Goal: Transaction & Acquisition: Register for event/course

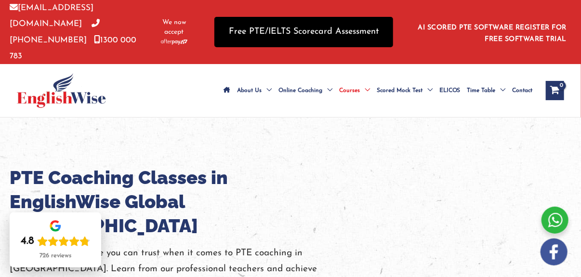
click at [321, 20] on link "Free PTE/IELTS Scorecard Assessment" at bounding box center [303, 32] width 179 height 30
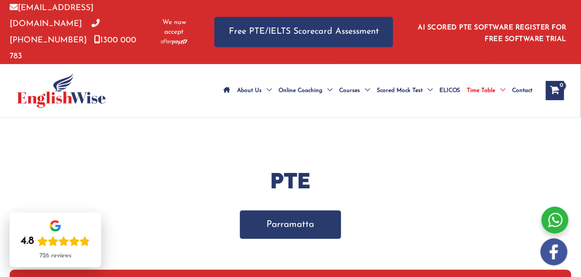
click at [302, 212] on link "Parramatta" at bounding box center [290, 224] width 101 height 28
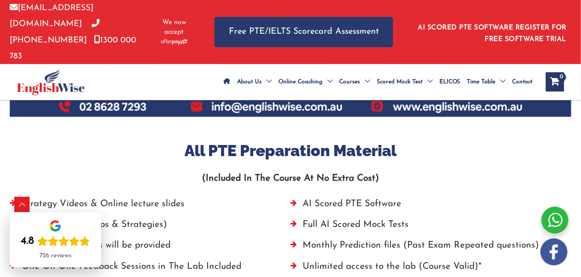
scroll to position [683, 0]
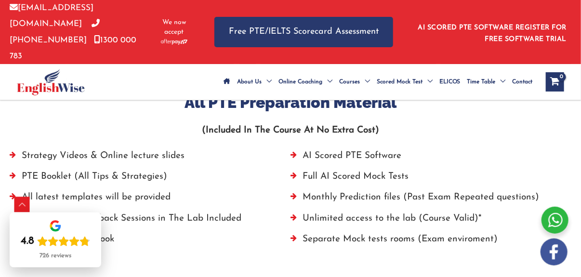
click at [556, 72] on div "View Shopping Cart, empty" at bounding box center [554, 81] width 18 height 19
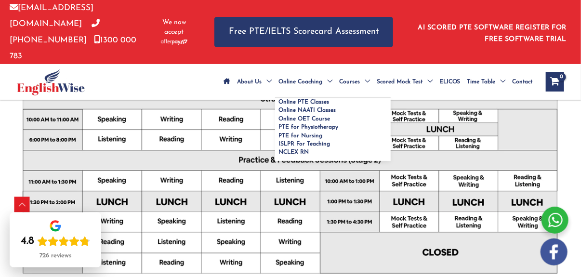
scroll to position [378, 0]
click at [319, 99] on span "Online PTE Classes" at bounding box center [303, 102] width 51 height 6
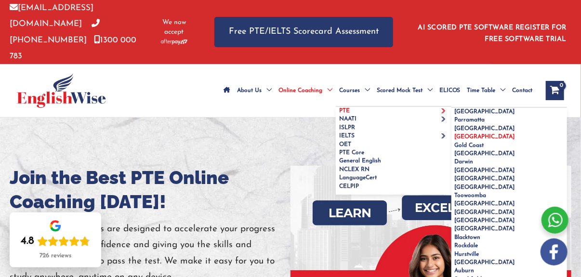
click at [459, 134] on span "[GEOGRAPHIC_DATA]" at bounding box center [484, 137] width 60 height 6
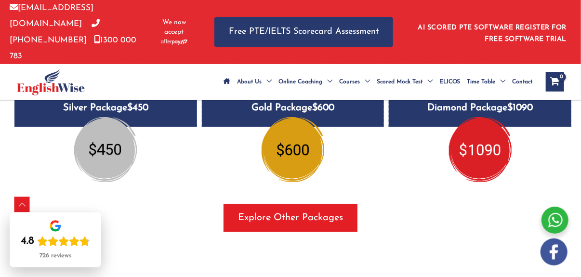
scroll to position [1239, 0]
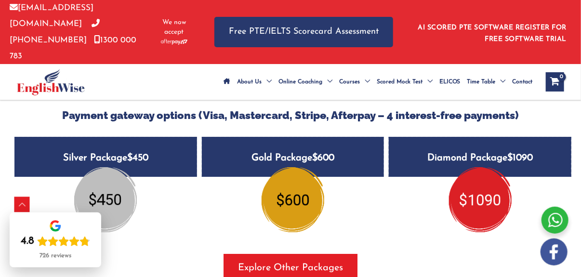
click at [115, 176] on img at bounding box center [105, 199] width 63 height 65
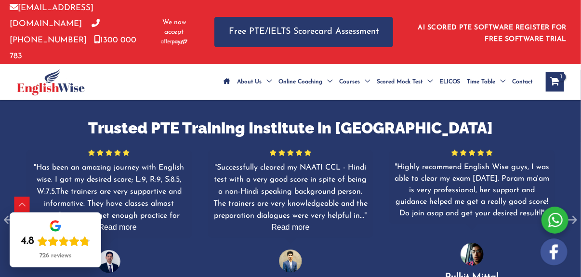
scroll to position [1660, 0]
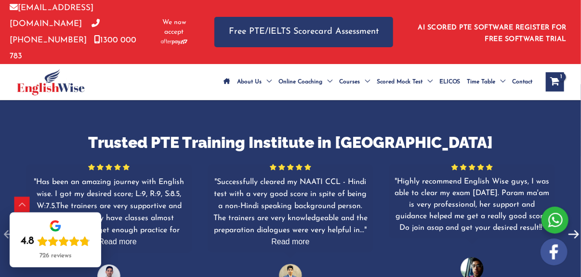
click at [573, 230] on use at bounding box center [573, 234] width 11 height 8
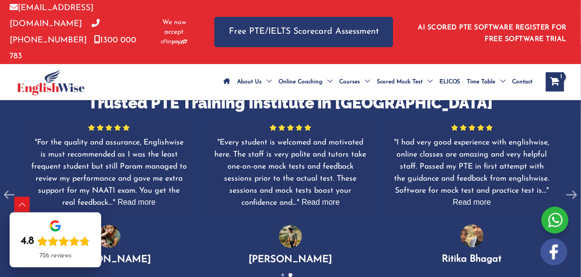
scroll to position [1708, 0]
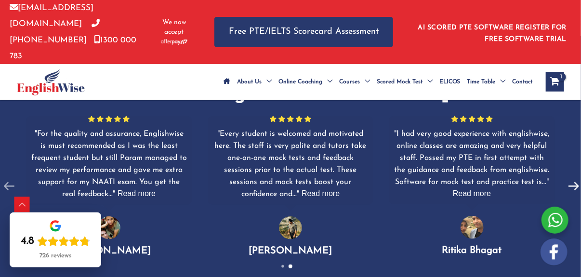
click at [564, 177] on icon at bounding box center [573, 186] width 18 height 18
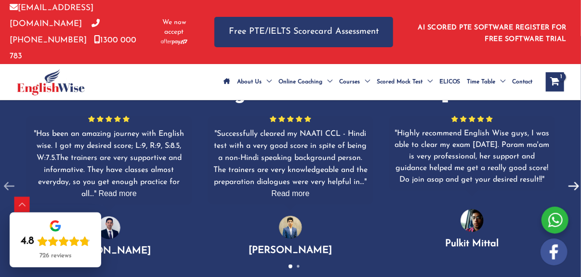
click at [564, 177] on icon at bounding box center [573, 186] width 18 height 18
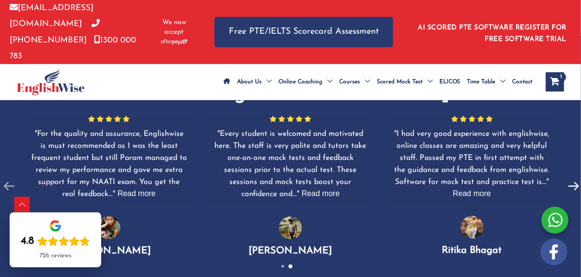
click at [564, 177] on icon at bounding box center [573, 186] width 18 height 18
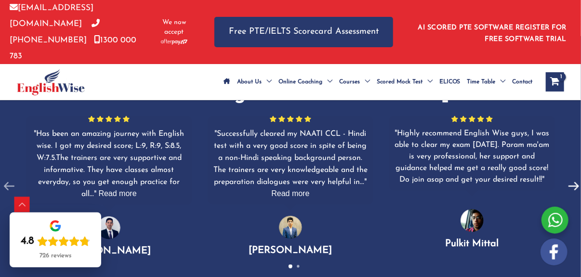
click at [564, 177] on icon at bounding box center [573, 186] width 18 height 18
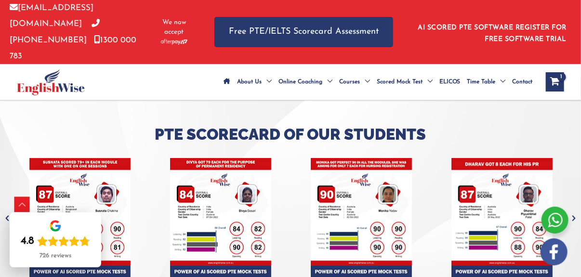
scroll to position [3489, 0]
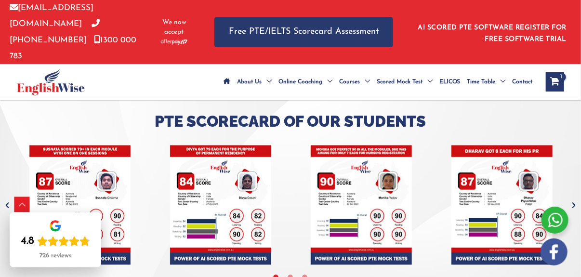
click at [357, 156] on img "tracker" at bounding box center [361, 204] width 101 height 119
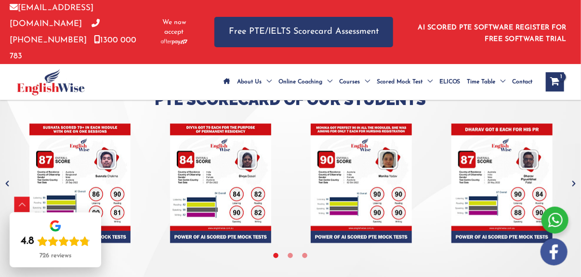
scroll to position [3478, 0]
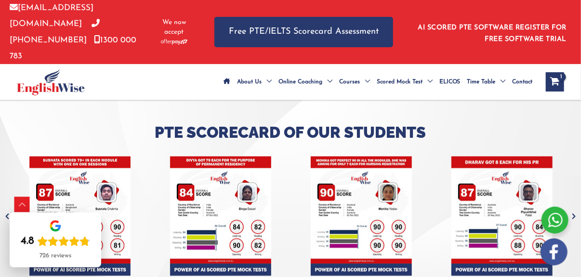
click at [569, 212] on icon "Next" at bounding box center [574, 217] width 10 height 10
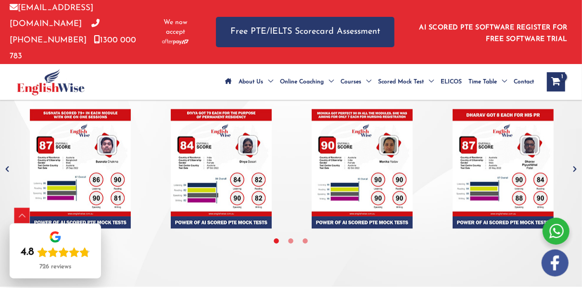
scroll to position [3504, 0]
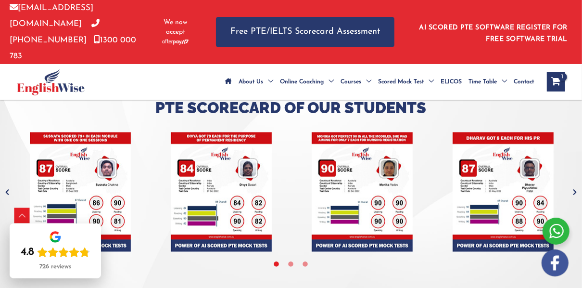
click at [571, 188] on icon "Next" at bounding box center [575, 193] width 10 height 10
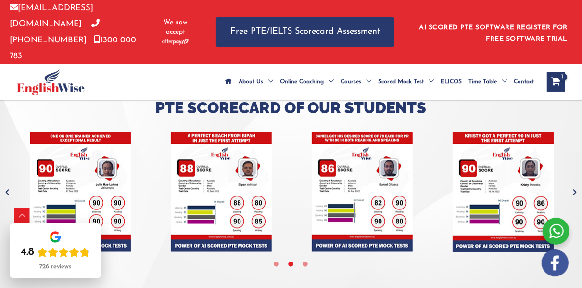
click at [571, 188] on icon "Next" at bounding box center [575, 193] width 10 height 10
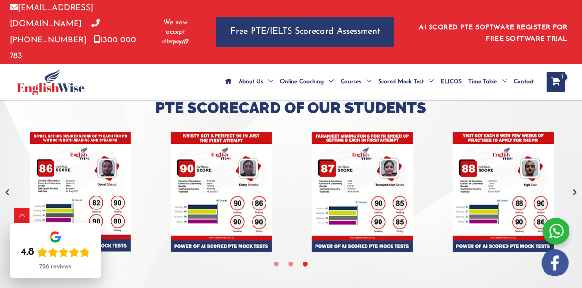
click at [571, 188] on icon "Next" at bounding box center [575, 193] width 10 height 10
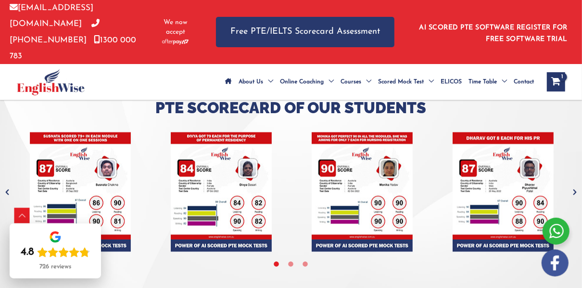
click at [571, 188] on icon "Next" at bounding box center [575, 193] width 10 height 10
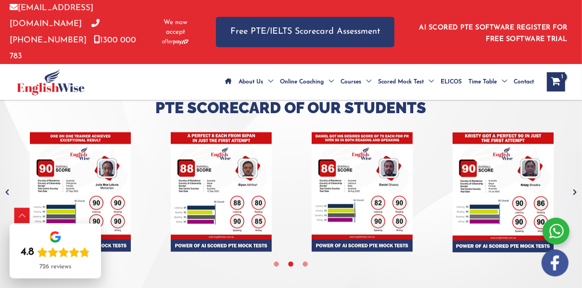
click at [571, 188] on icon "Next" at bounding box center [575, 193] width 10 height 10
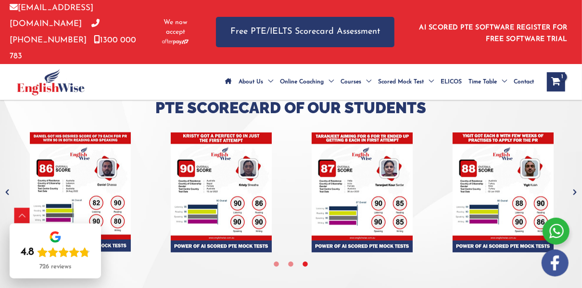
click at [571, 188] on icon "Next" at bounding box center [575, 193] width 10 height 10
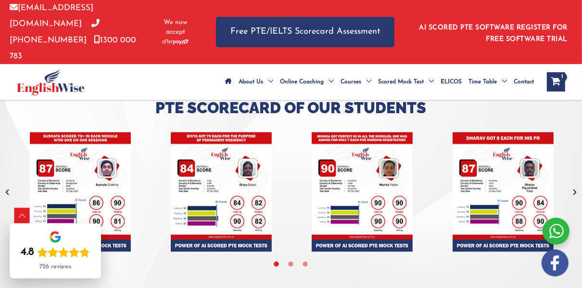
click at [571, 188] on icon "Next" at bounding box center [575, 193] width 10 height 10
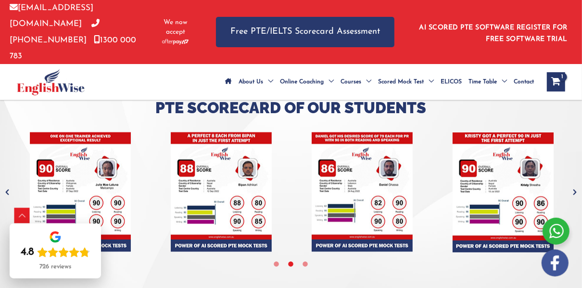
click at [571, 188] on icon "Next" at bounding box center [575, 193] width 10 height 10
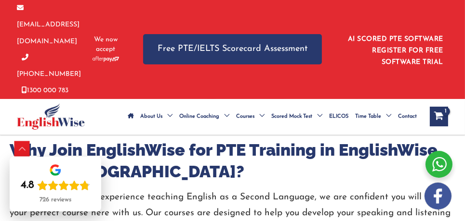
scroll to position [3243, 0]
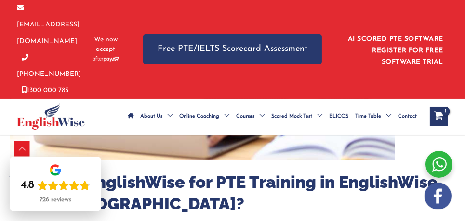
click at [422, 48] on li "AI SCORED PTE SOFTWARE REGISTER FOR FREE SOFTWARE TRIAL" at bounding box center [392, 49] width 102 height 38
click at [422, 39] on link "AI SCORED PTE SOFTWARE REGISTER FOR FREE SOFTWARE TRIAL" at bounding box center [395, 51] width 95 height 30
